Goal: Task Accomplishment & Management: Use online tool/utility

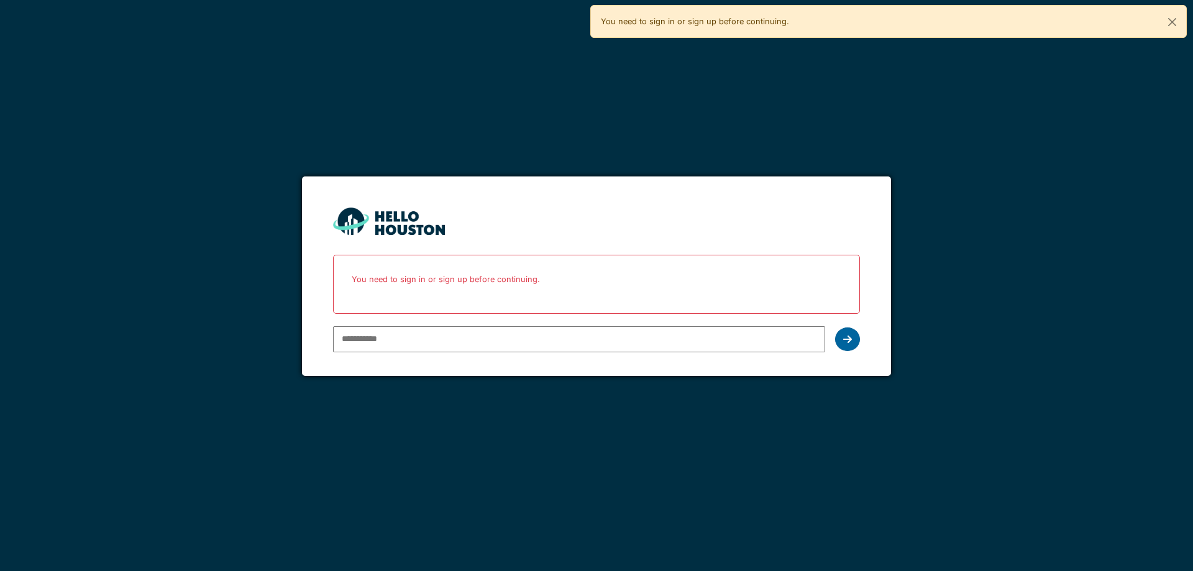
type input "**********"
click at [843, 336] on icon at bounding box center [847, 339] width 9 height 10
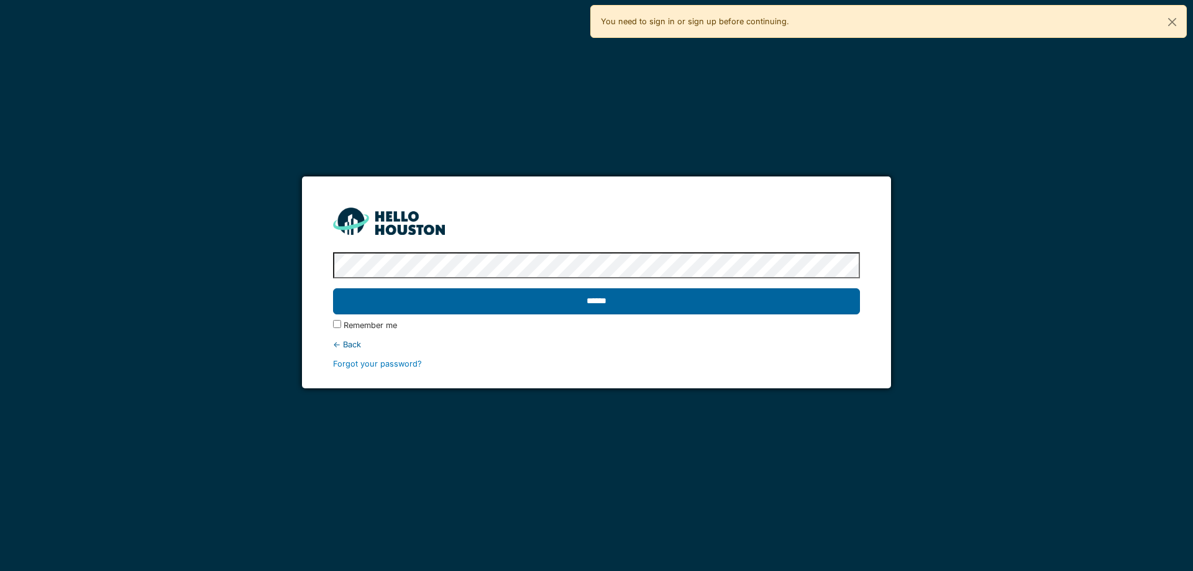
click at [592, 303] on input "******" at bounding box center [596, 301] width 526 height 26
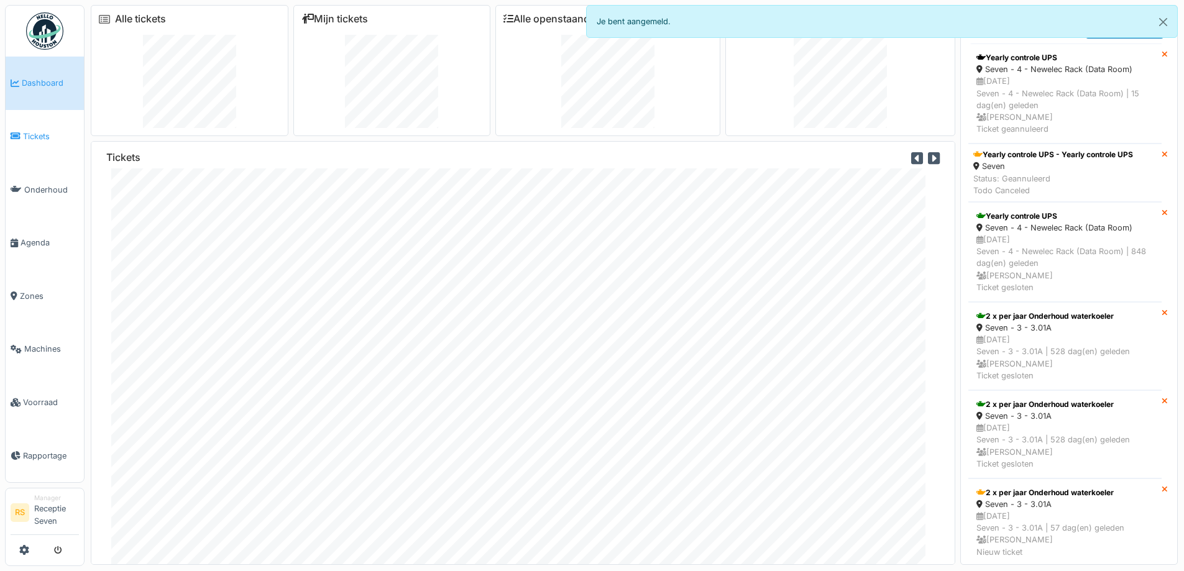
click at [39, 135] on span "Tickets" at bounding box center [51, 136] width 56 height 12
